Goal: Transaction & Acquisition: Purchase product/service

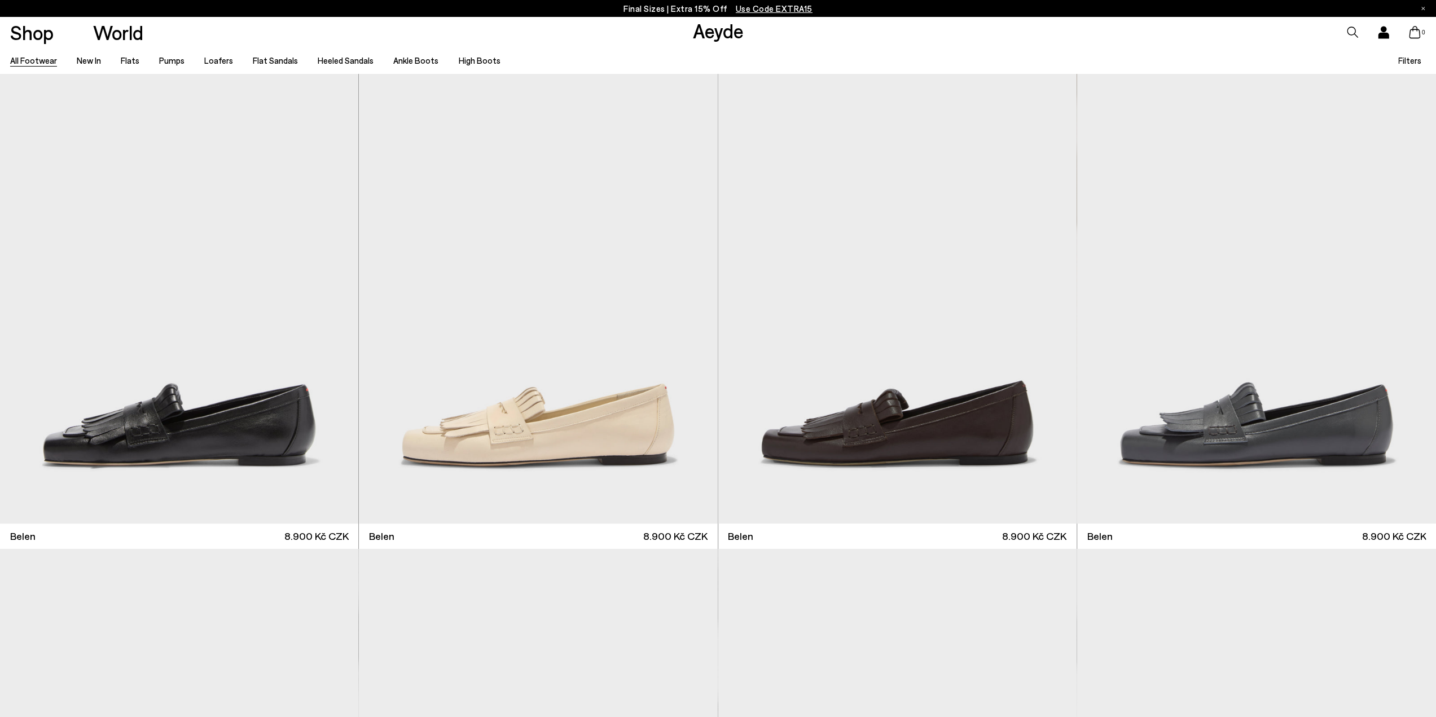
click at [764, 8] on span "Use Code EXTRA15" at bounding box center [774, 8] width 77 height 10
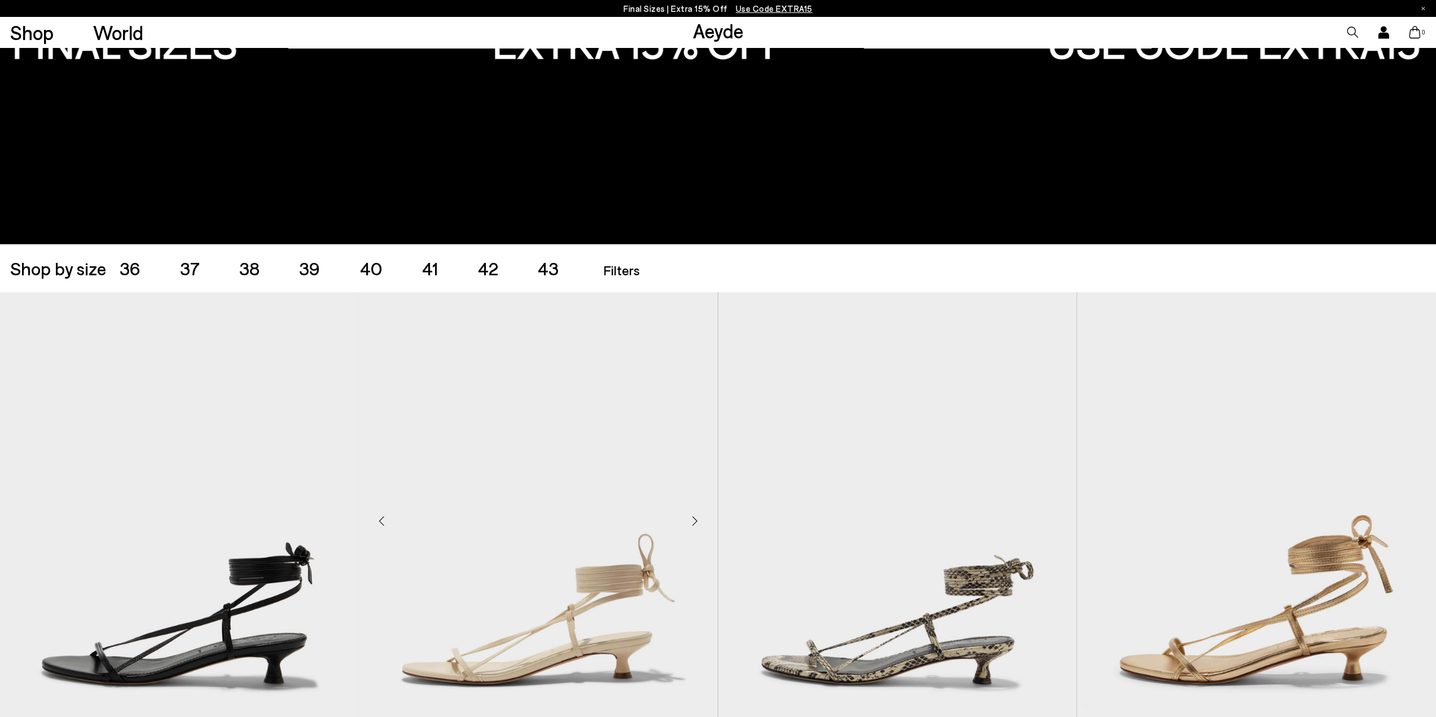
scroll to position [226, 0]
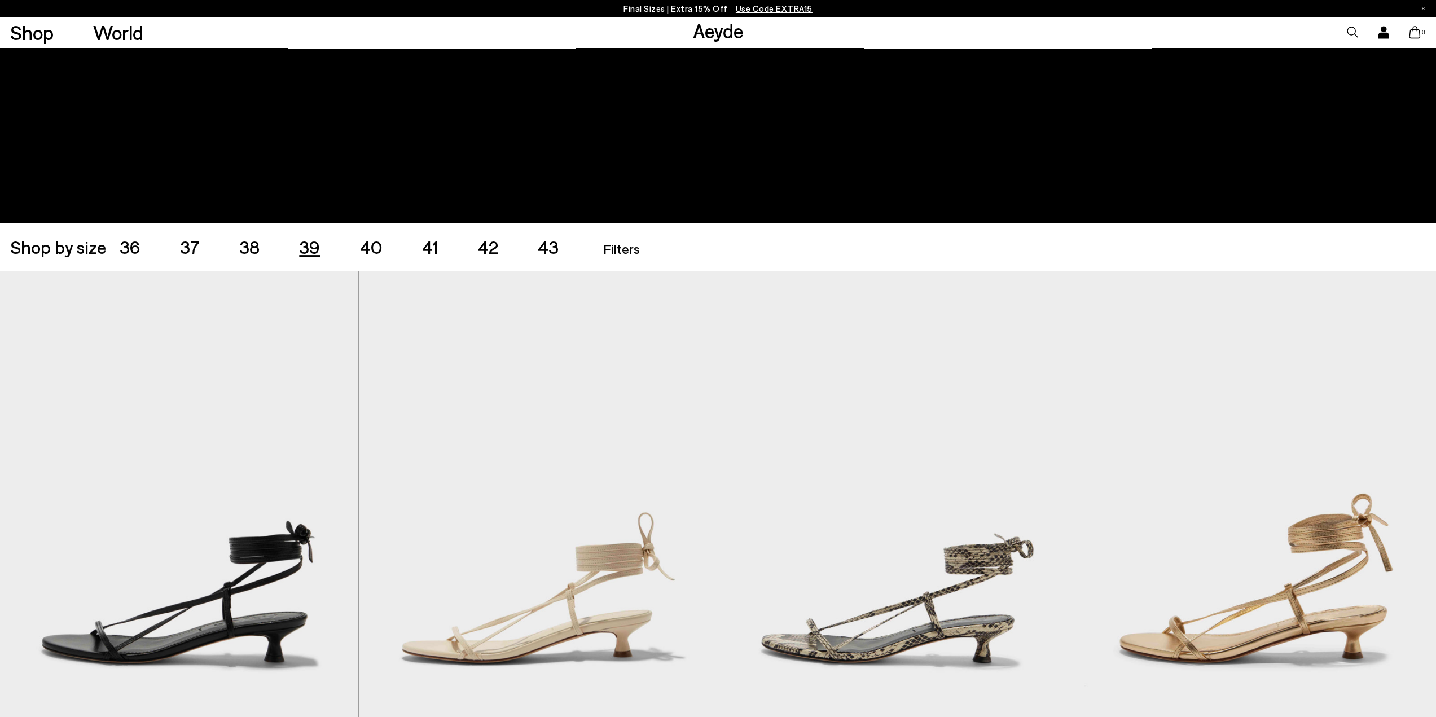
click at [316, 251] on span "39" at bounding box center [309, 246] width 21 height 21
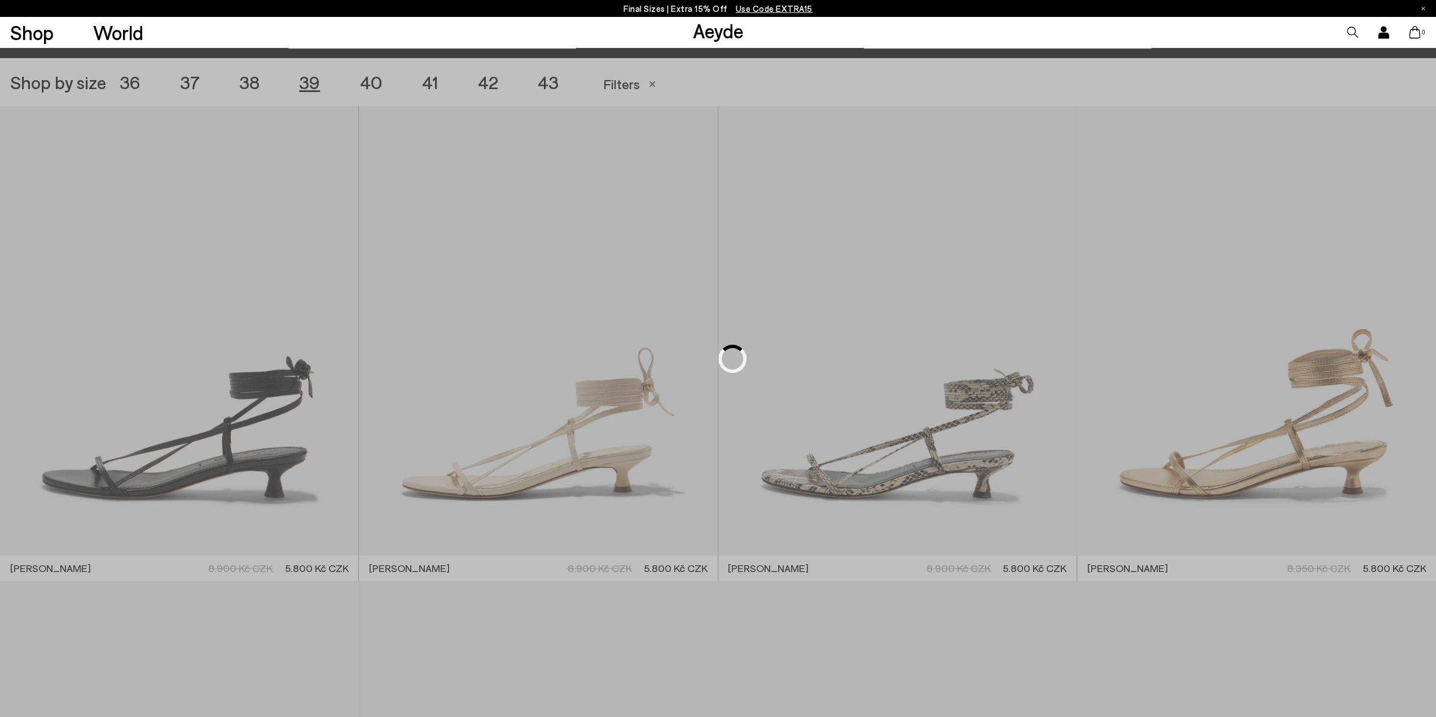
scroll to position [400, 0]
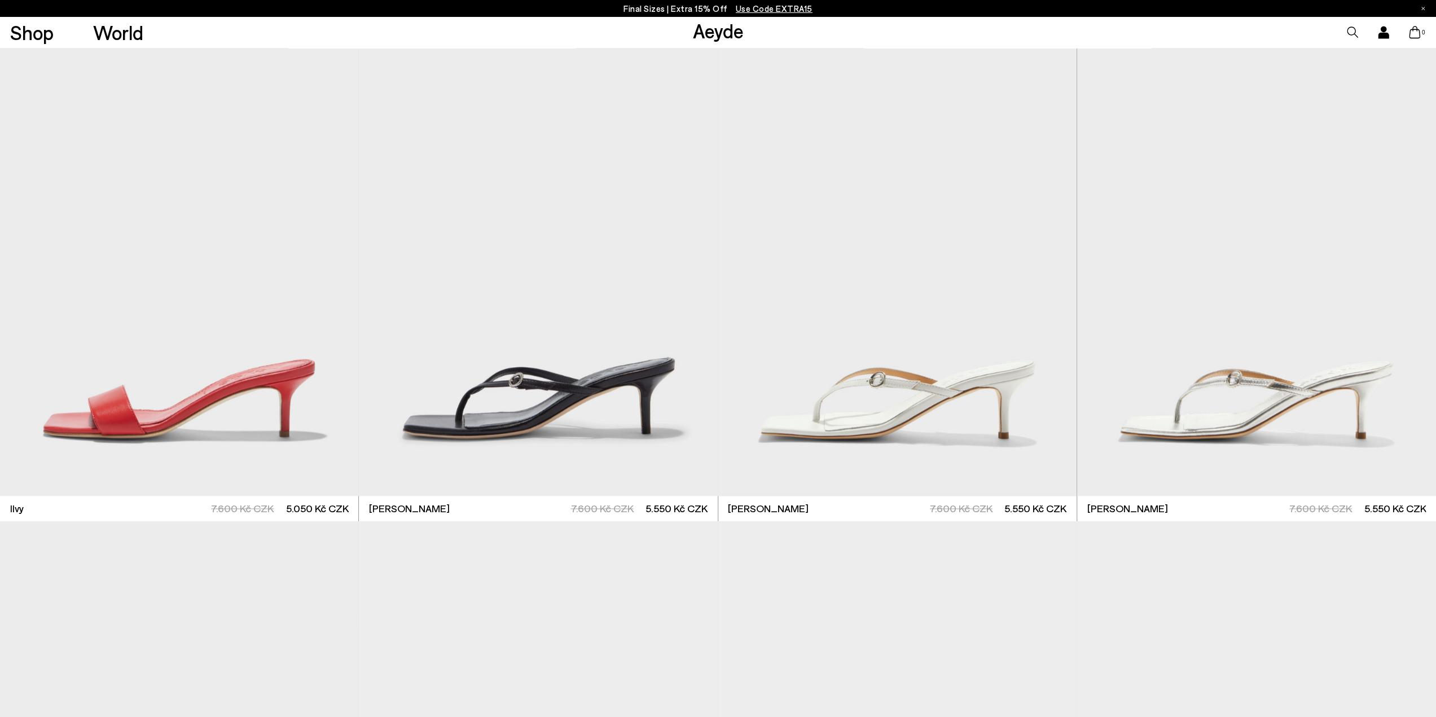
scroll to position [1529, 0]
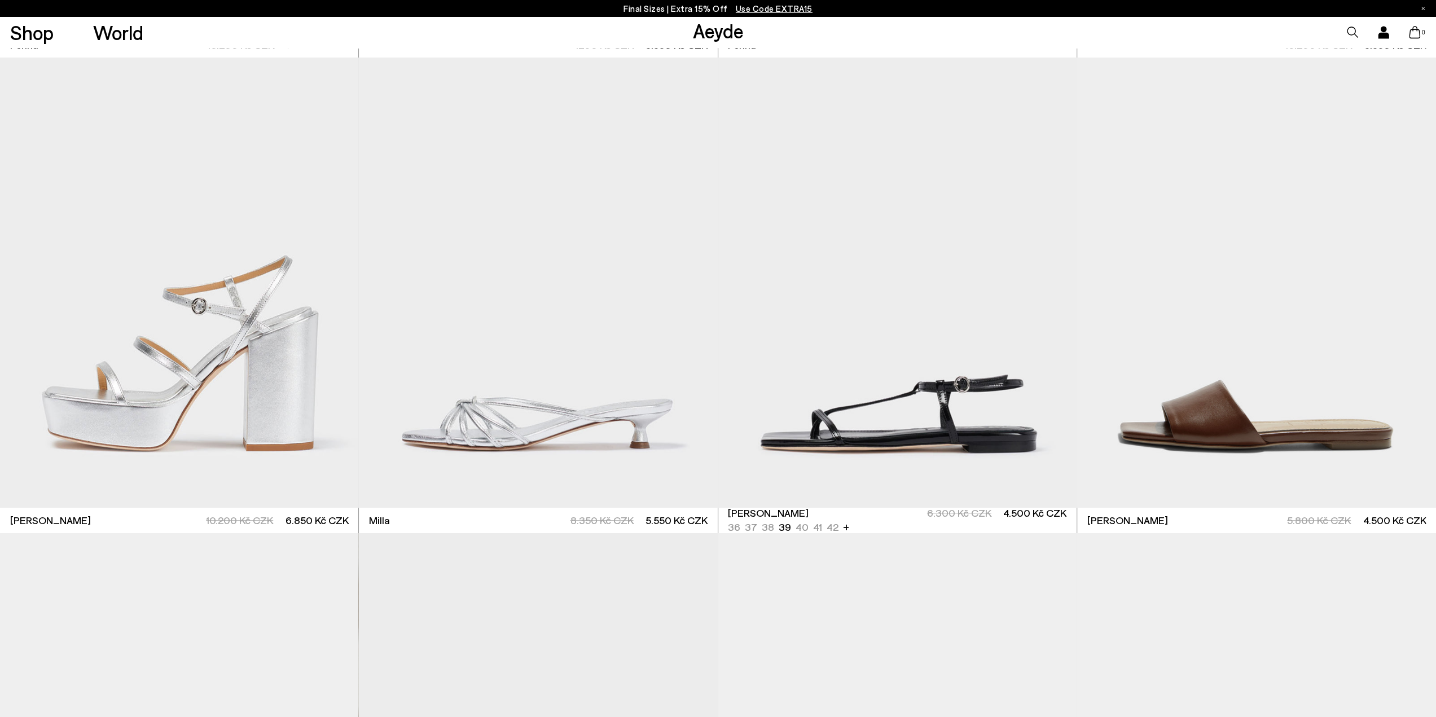
scroll to position [4802, 0]
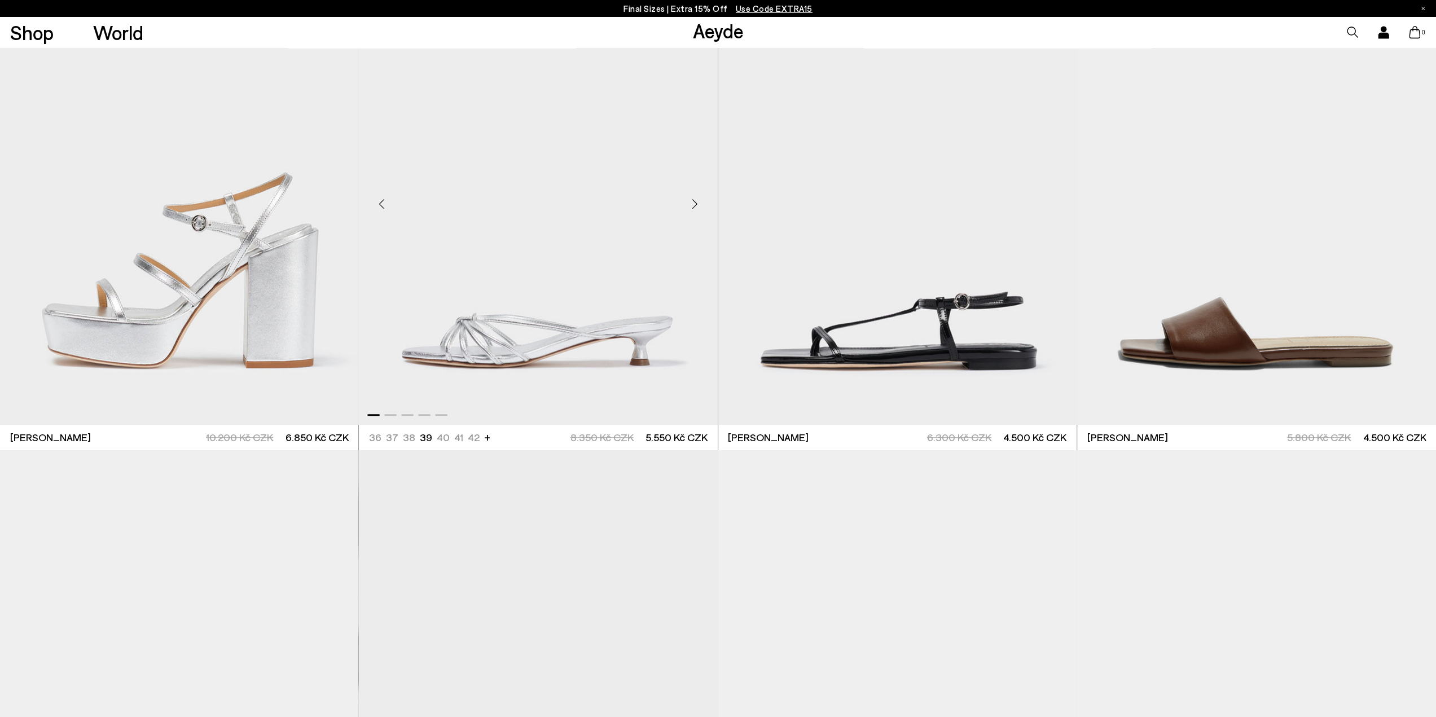
click at [579, 350] on img "1 / 5" at bounding box center [538, 200] width 359 height 450
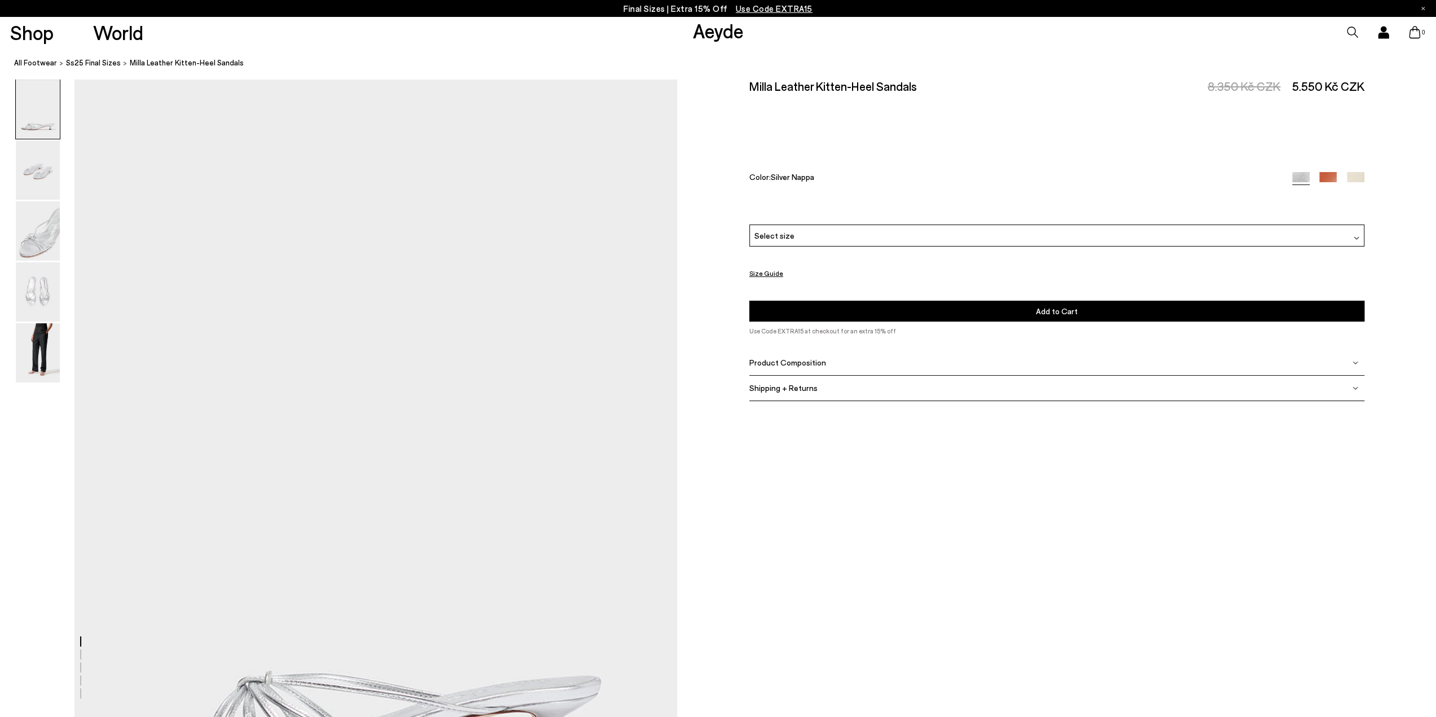
click at [913, 238] on div "Select size" at bounding box center [1056, 236] width 615 height 22
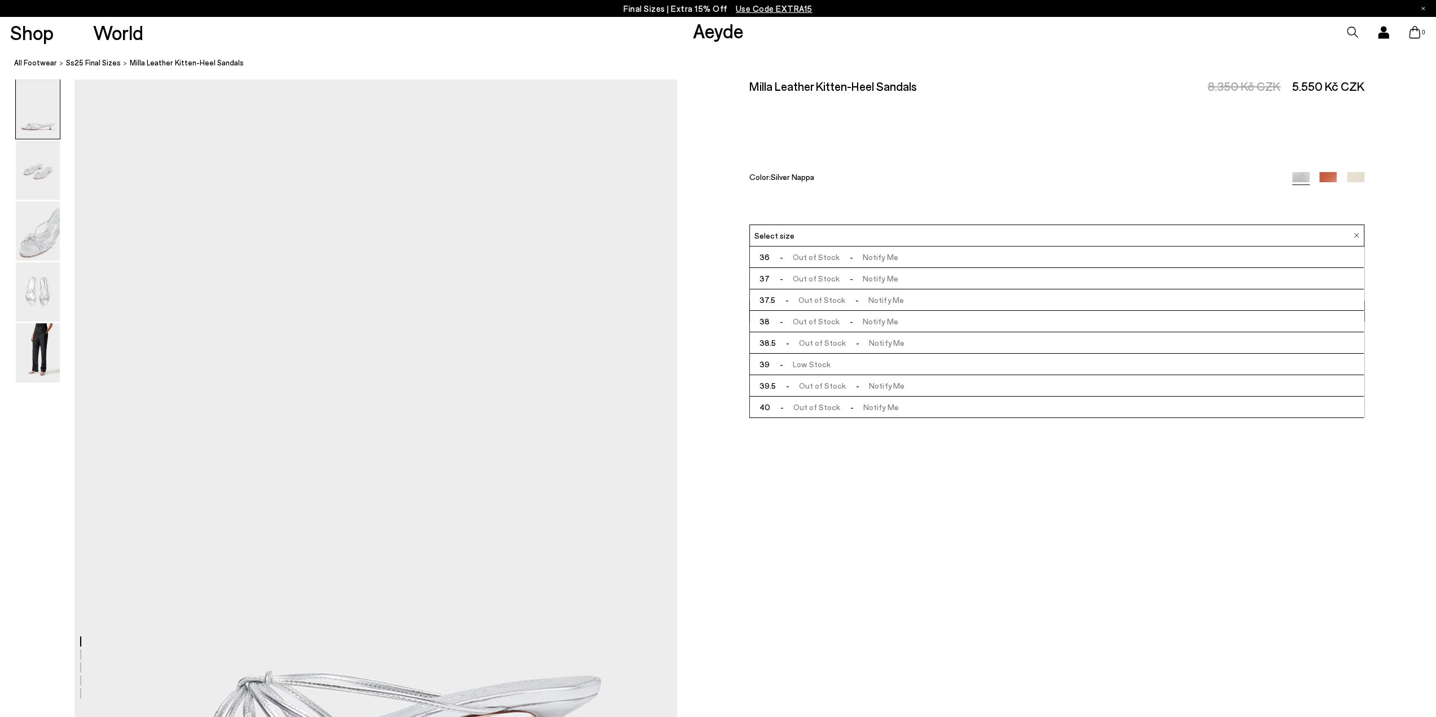
click at [806, 360] on span "- Low Stock" at bounding box center [800, 364] width 61 height 14
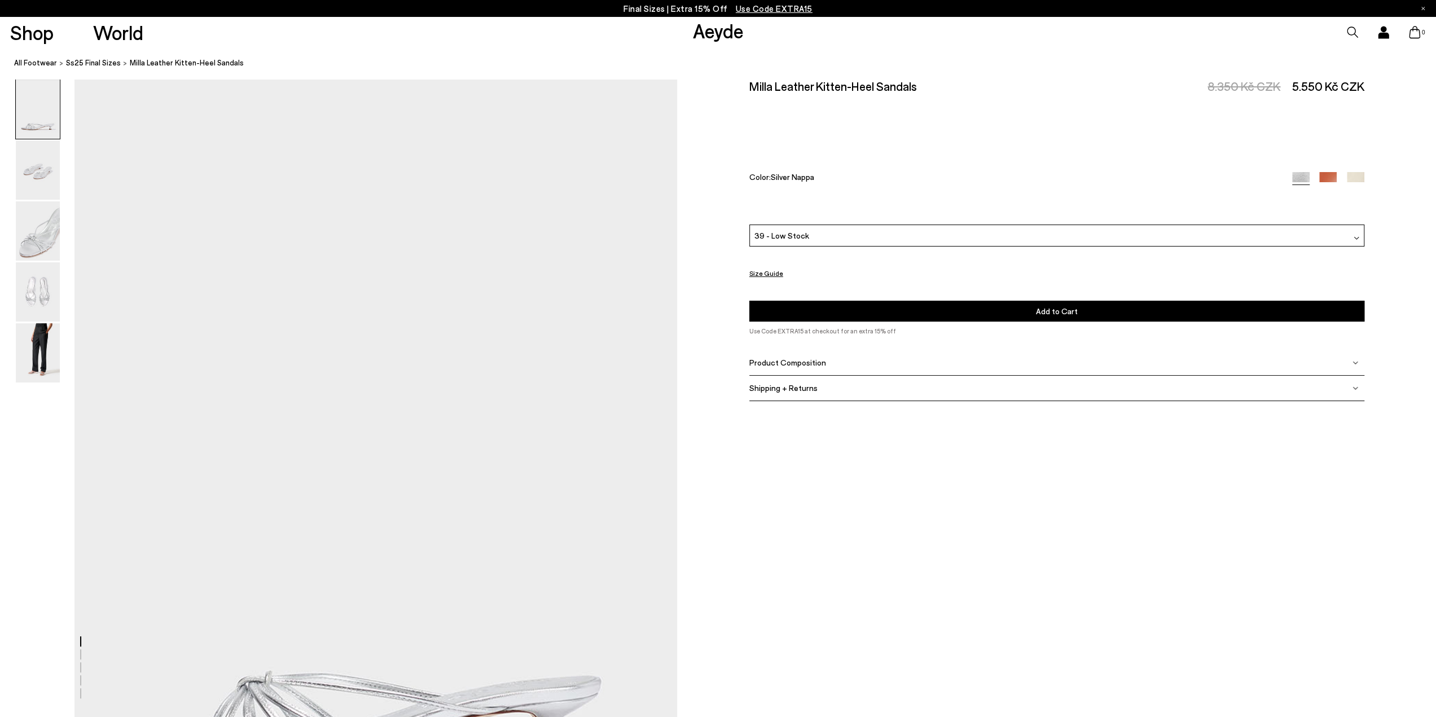
click at [1362, 180] on img at bounding box center [1355, 180] width 17 height 17
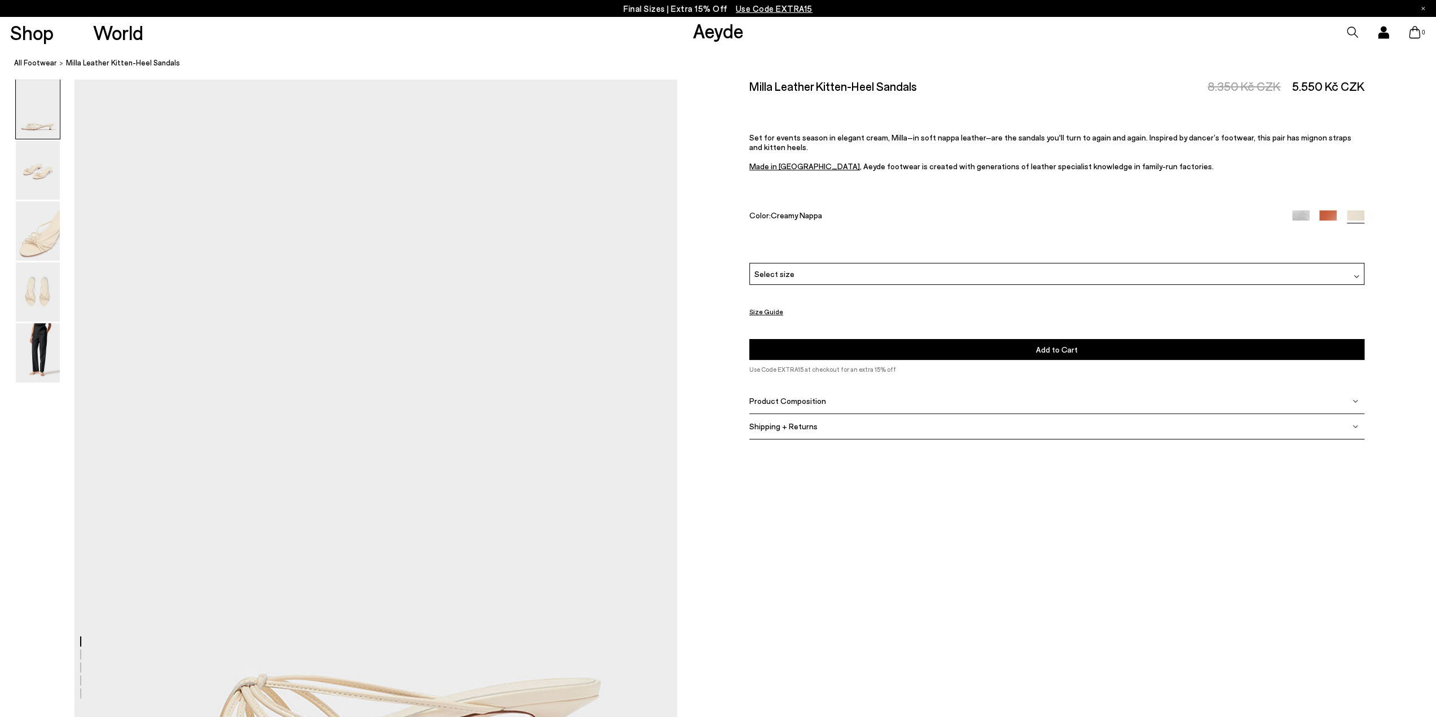
click at [1049, 275] on div "Select size" at bounding box center [1056, 274] width 615 height 22
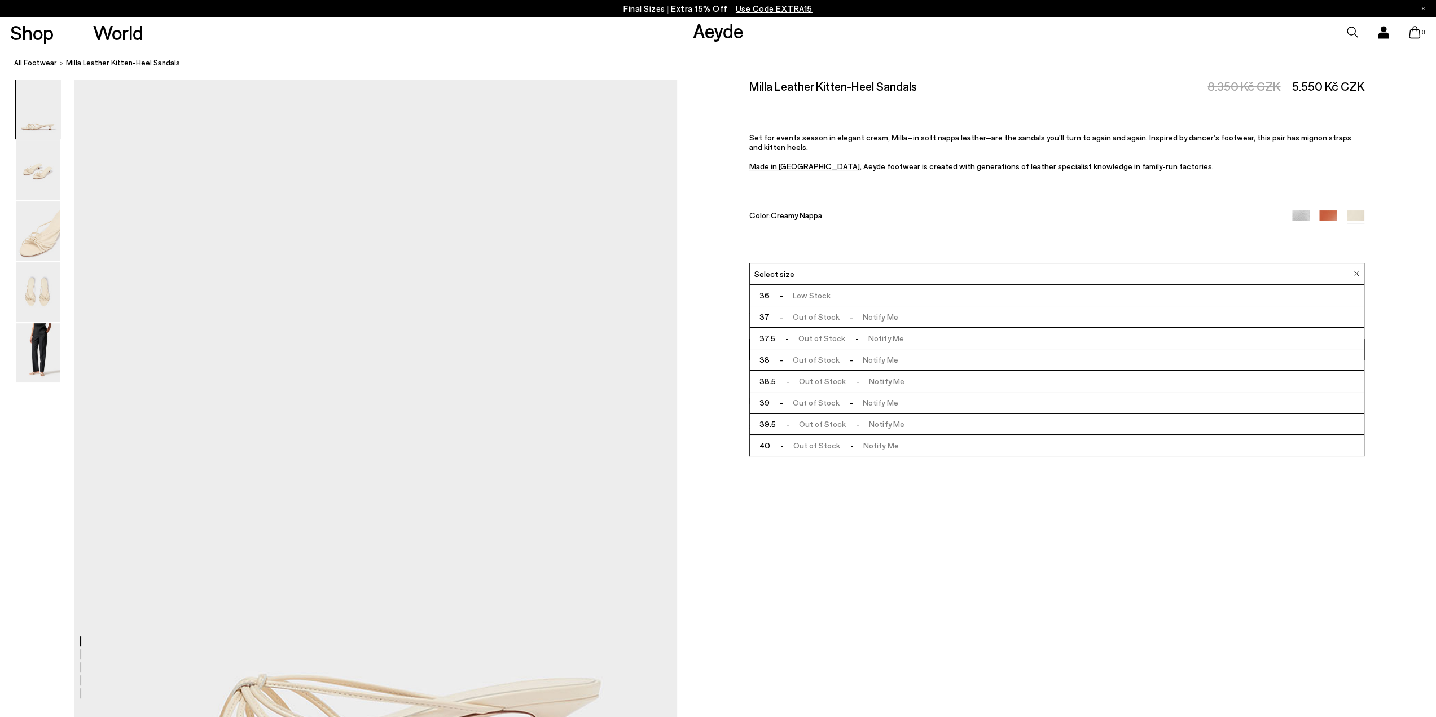
click at [1299, 215] on img at bounding box center [1300, 219] width 17 height 17
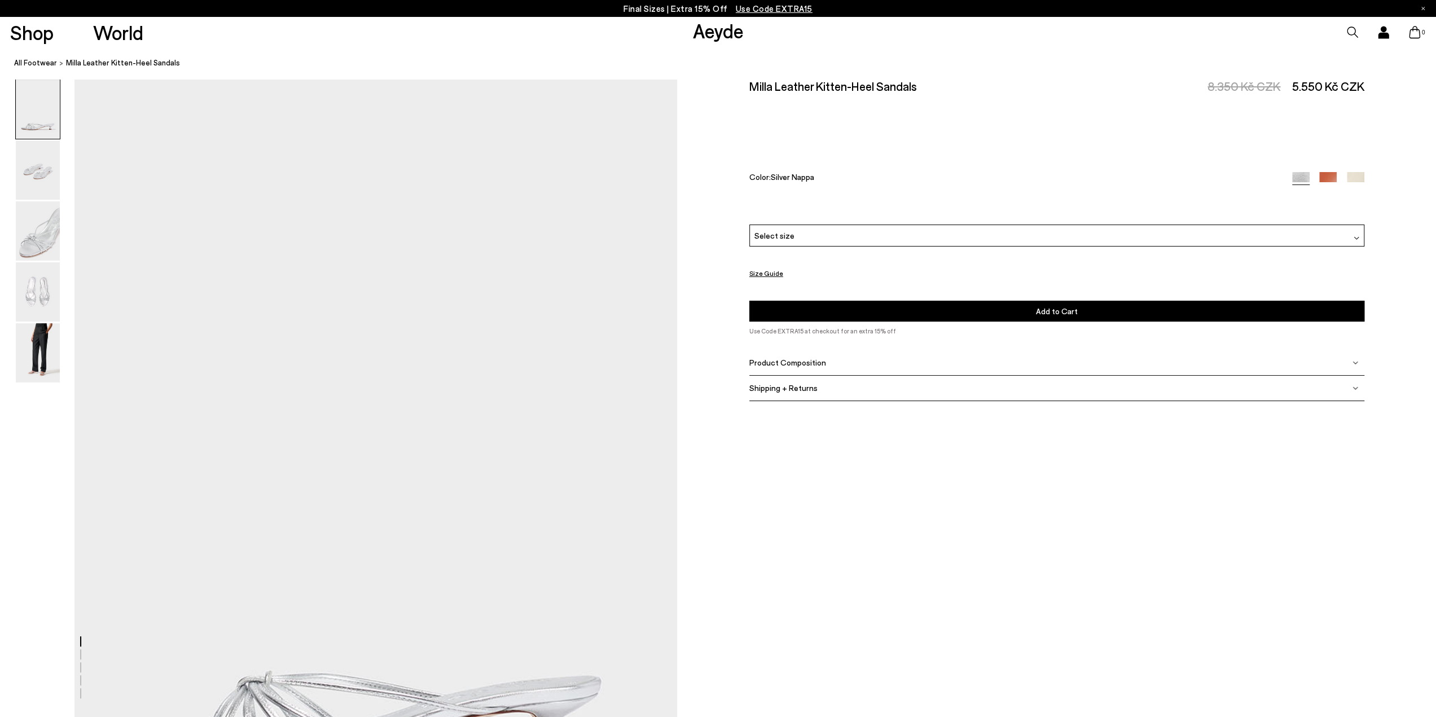
click at [809, 238] on div "Select size" at bounding box center [1056, 236] width 615 height 22
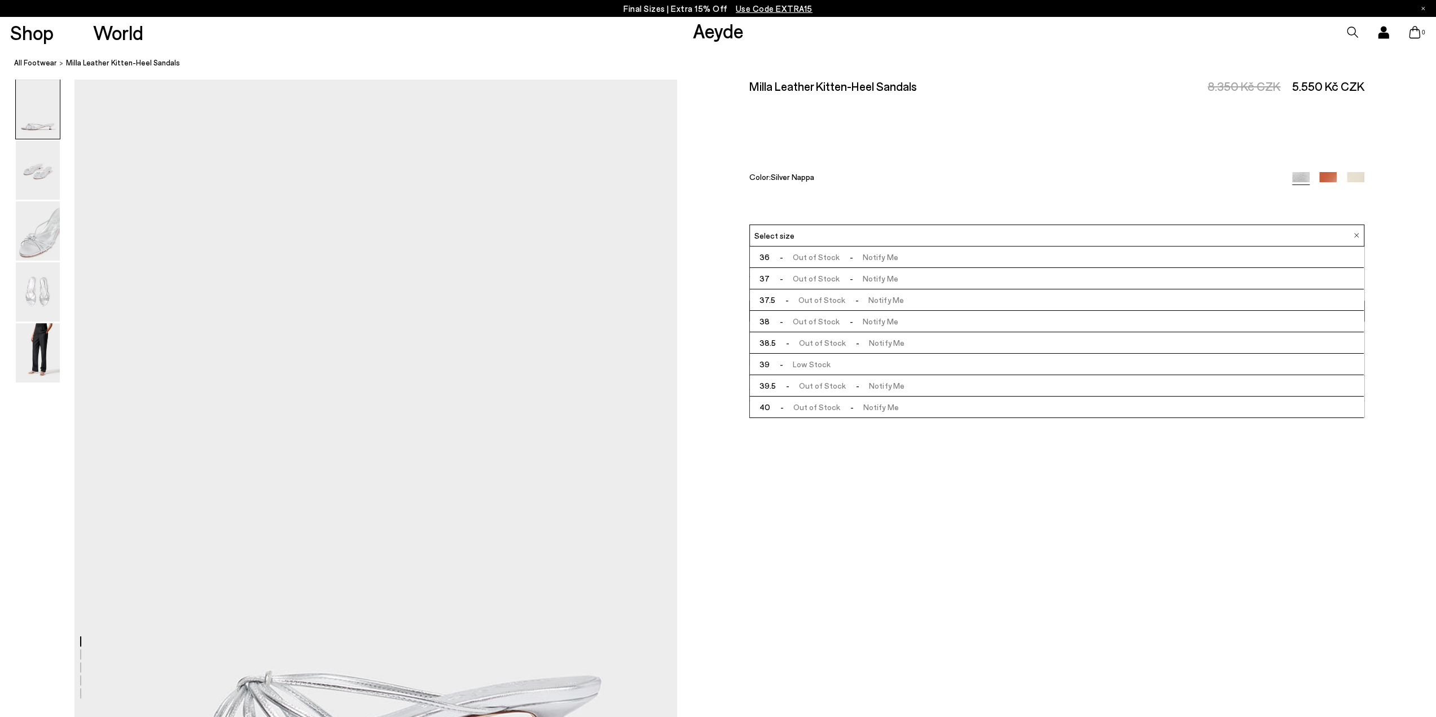
click at [797, 358] on span "- Low Stock" at bounding box center [800, 364] width 61 height 14
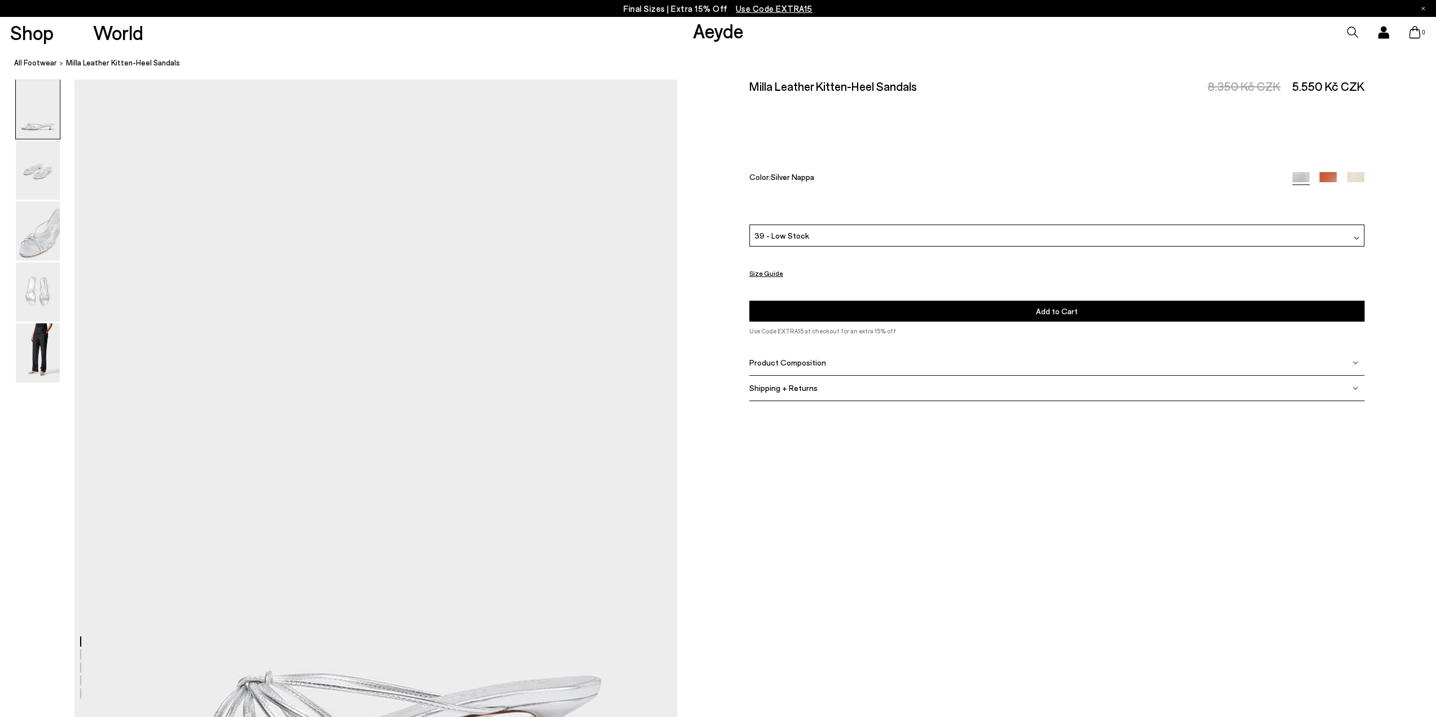
click at [1059, 310] on span "Add to Cart" at bounding box center [1057, 311] width 42 height 10
click at [1417, 34] on icon at bounding box center [1414, 32] width 11 height 12
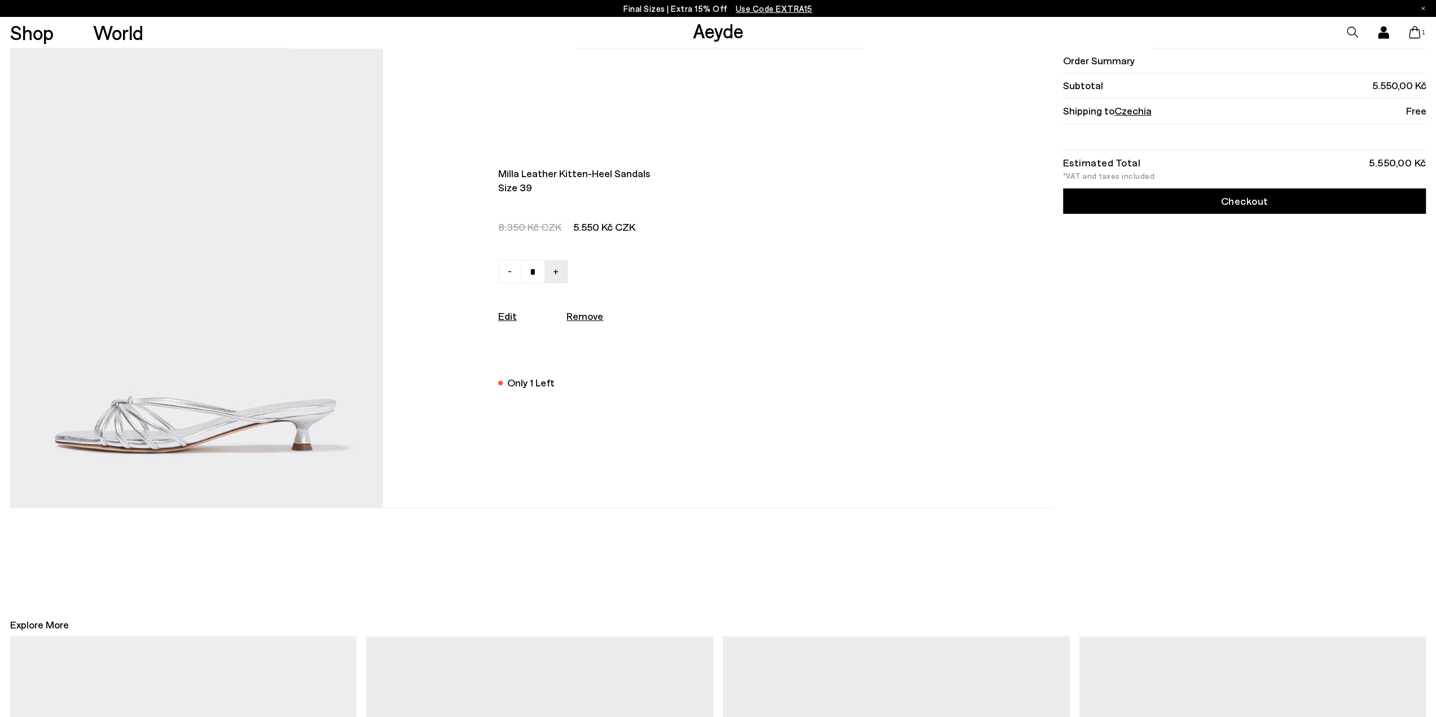
click at [1177, 203] on link "Checkout" at bounding box center [1244, 201] width 363 height 25
